Goal: Information Seeking & Learning: Check status

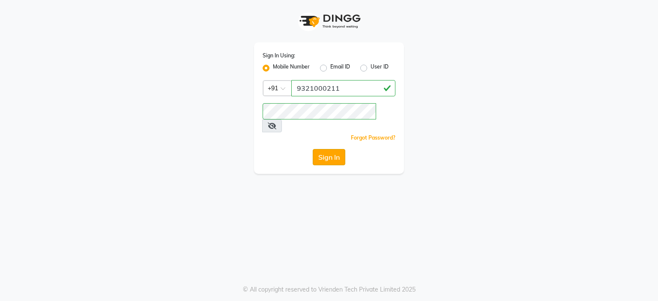
type input "9321000211"
click at [331, 149] on button "Sign In" at bounding box center [329, 157] width 33 height 16
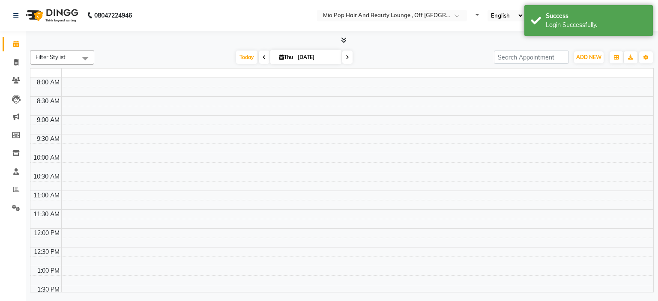
select select "en"
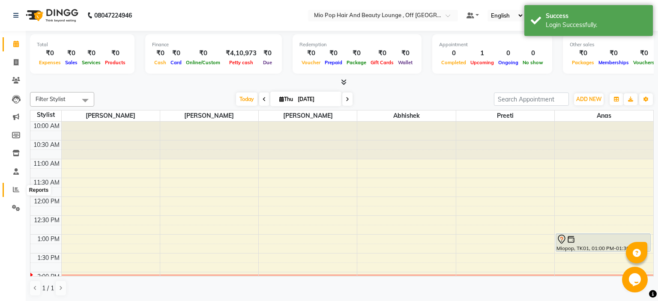
click at [17, 192] on icon at bounding box center [16, 189] width 6 height 6
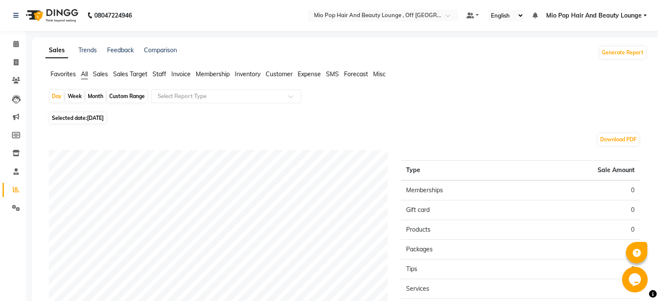
click at [95, 101] on div "Month" at bounding box center [96, 96] width 20 height 12
select select "9"
select select "2025"
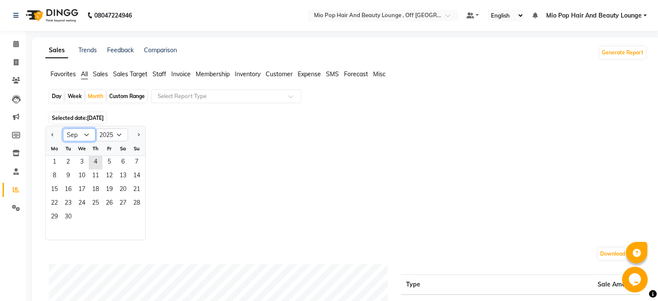
select select "8"
click option "Aug" at bounding box center [0, 0] width 0 height 0
click at [107, 163] on span "1" at bounding box center [109, 163] width 14 height 14
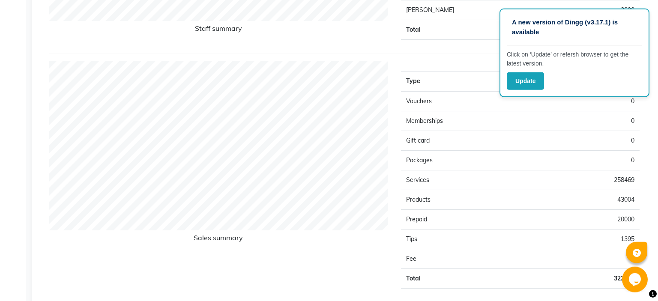
scroll to position [508, 0]
click at [620, 195] on td "43004" at bounding box center [579, 199] width 119 height 20
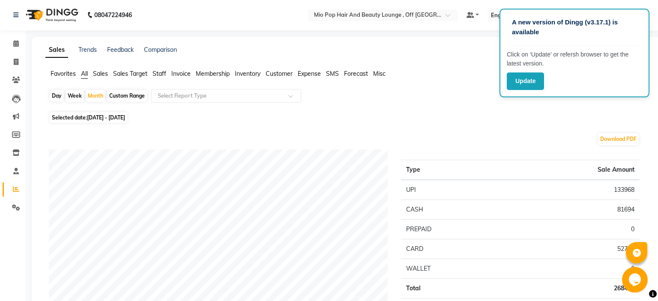
scroll to position [0, 0]
click at [173, 83] on div "Favorites All Sales Sales Target Staff Invoice Membership Inventory Customer Ex…" at bounding box center [346, 78] width 614 height 16
click at [126, 98] on div "Custom Range" at bounding box center [127, 96] width 40 height 12
select select "8"
select select "2025"
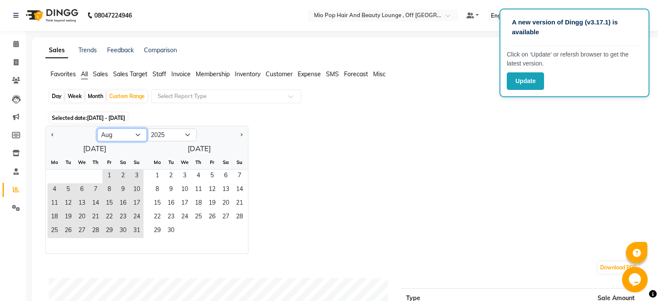
select select "7"
click option "[DATE]" at bounding box center [0, 0] width 0 height 0
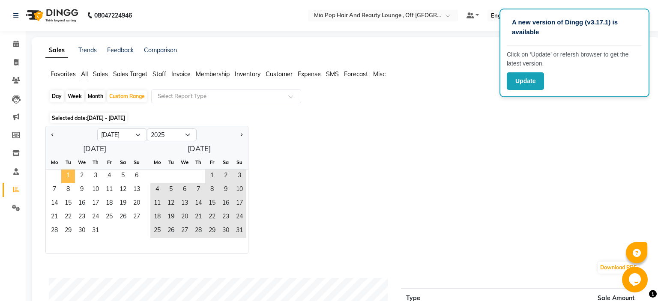
click at [68, 176] on span "1" at bounding box center [68, 177] width 14 height 14
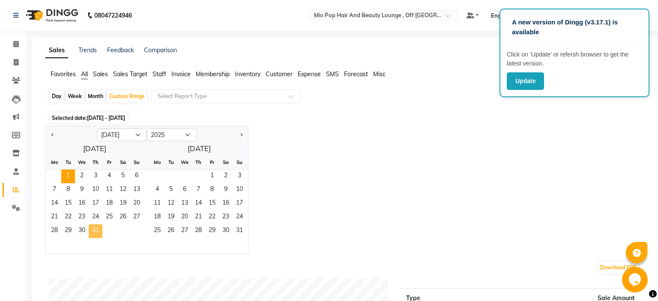
click at [97, 232] on span "31" at bounding box center [96, 231] width 14 height 14
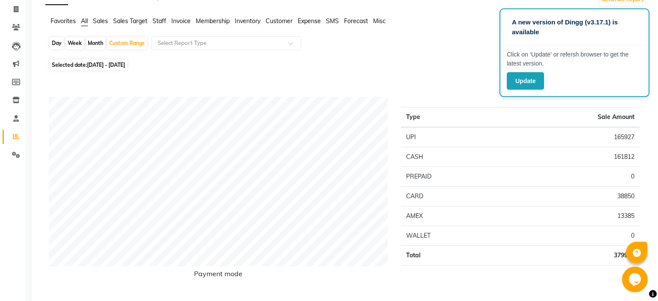
scroll to position [53, 0]
click at [136, 40] on div "Custom Range" at bounding box center [127, 43] width 40 height 12
select select "7"
select select "2025"
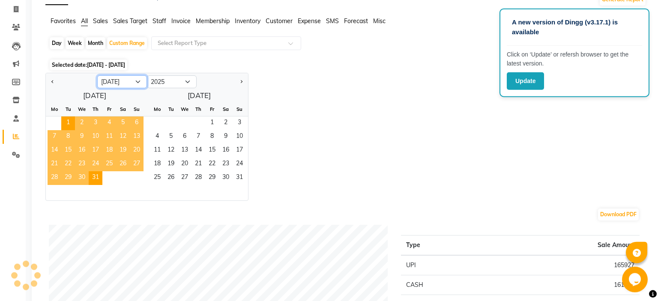
click at [97, 75] on select "Jan Feb Mar Apr May Jun [DATE] Aug Sep Oct Nov Dec" at bounding box center [122, 81] width 50 height 13
select select "6"
click option "Jun" at bounding box center [0, 0] width 0 height 0
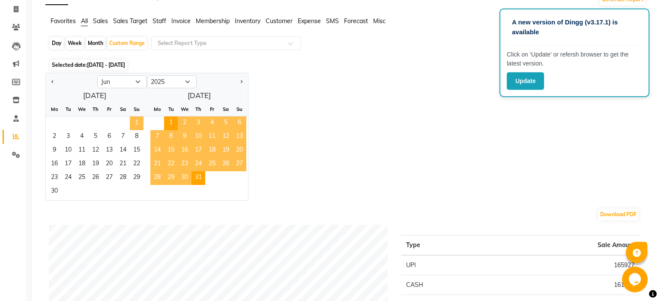
click at [137, 123] on span "1" at bounding box center [137, 123] width 14 height 14
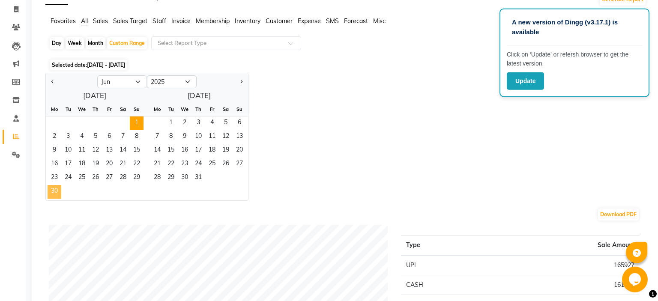
click at [54, 190] on span "30" at bounding box center [55, 192] width 14 height 14
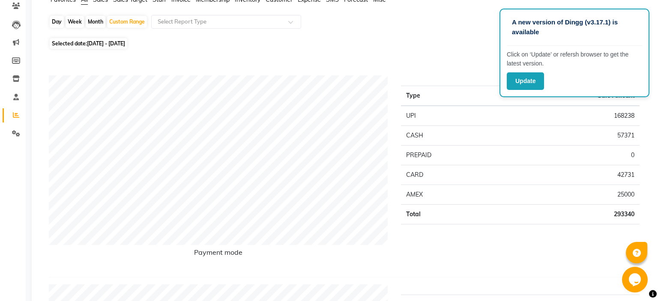
scroll to position [77, 0]
